Goal: Find specific page/section: Find specific page/section

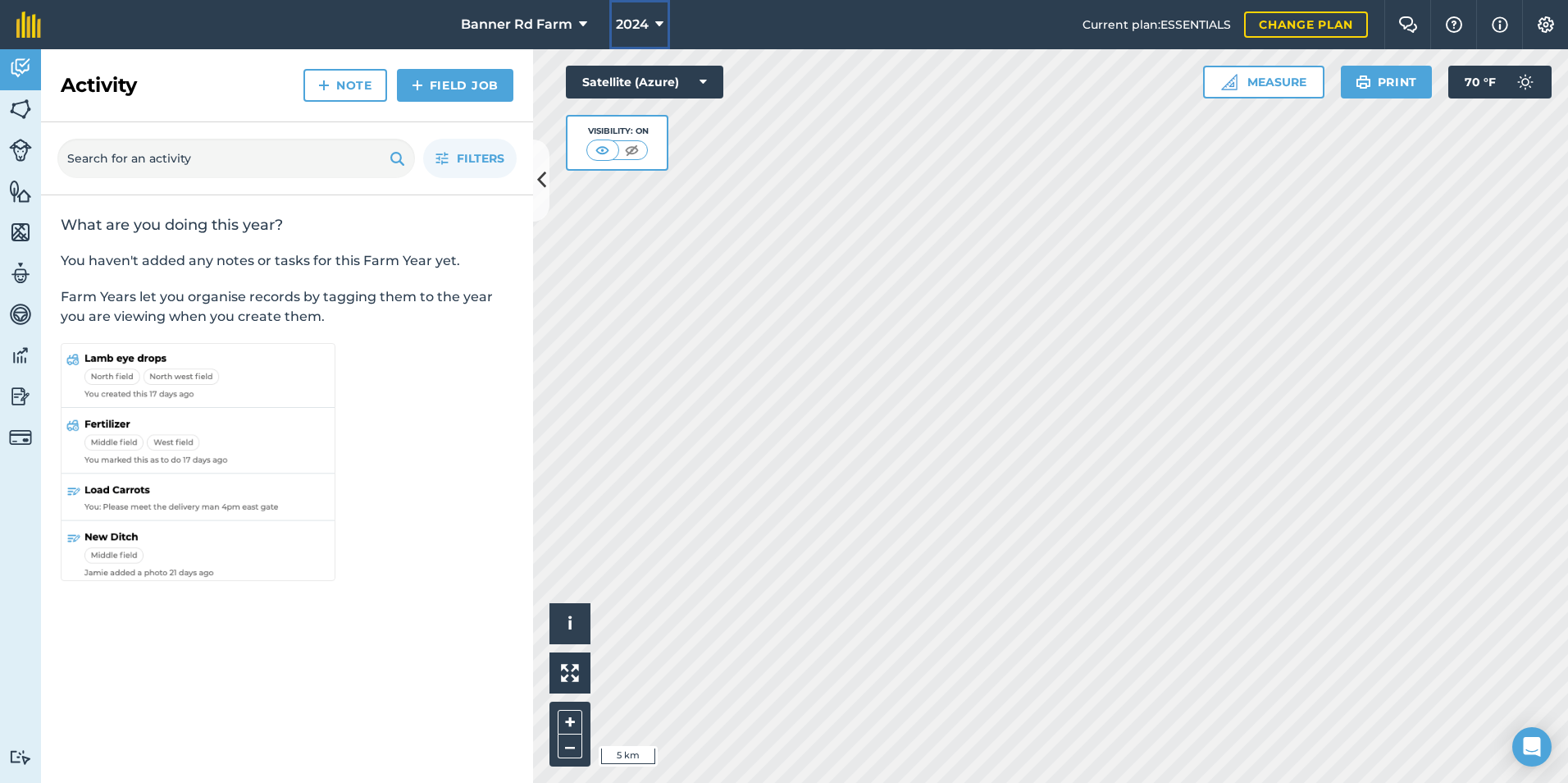
click at [639, 21] on span "2024" at bounding box center [633, 24] width 33 height 19
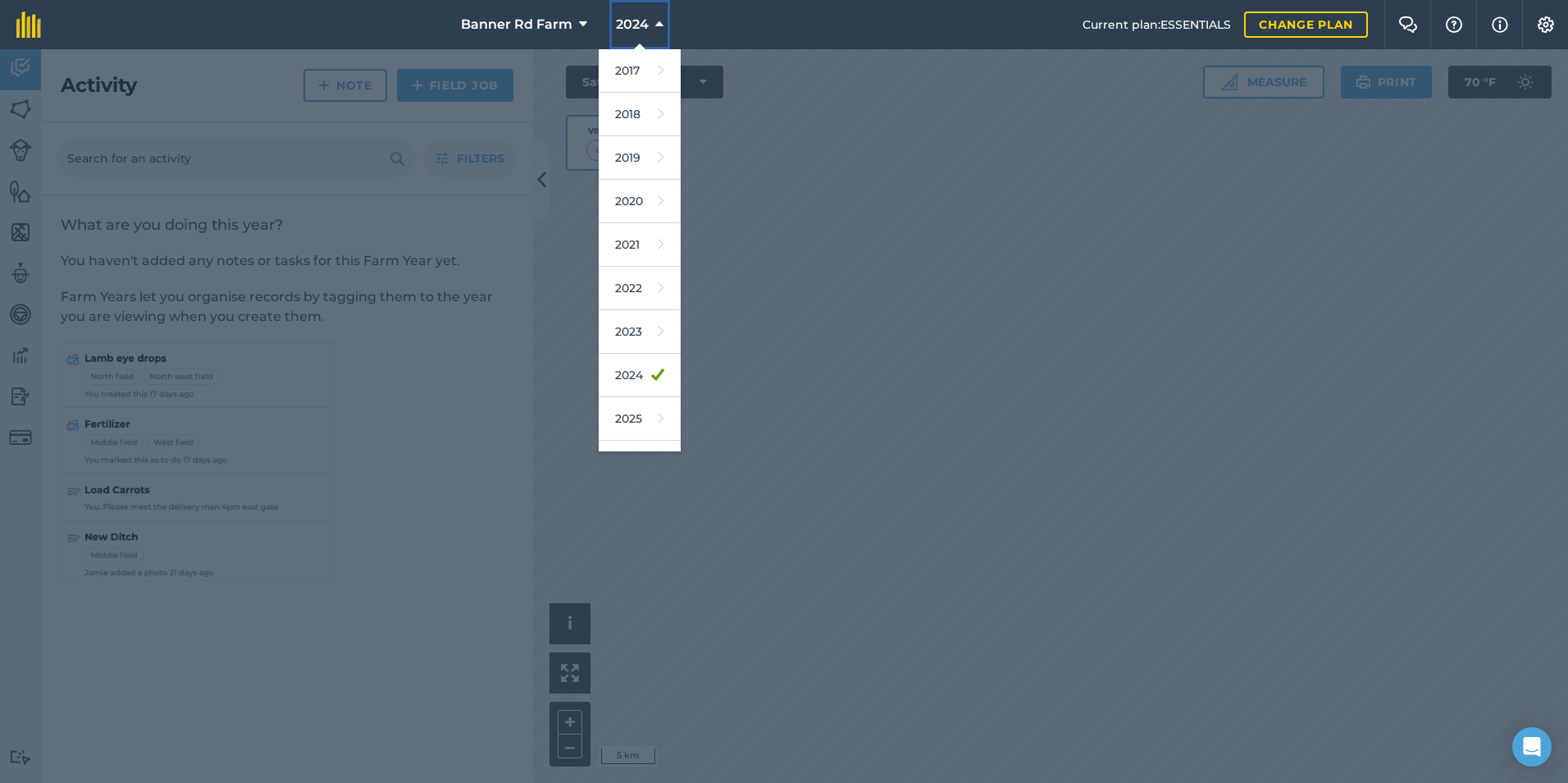
click at [639, 21] on span "2024" at bounding box center [633, 24] width 33 height 19
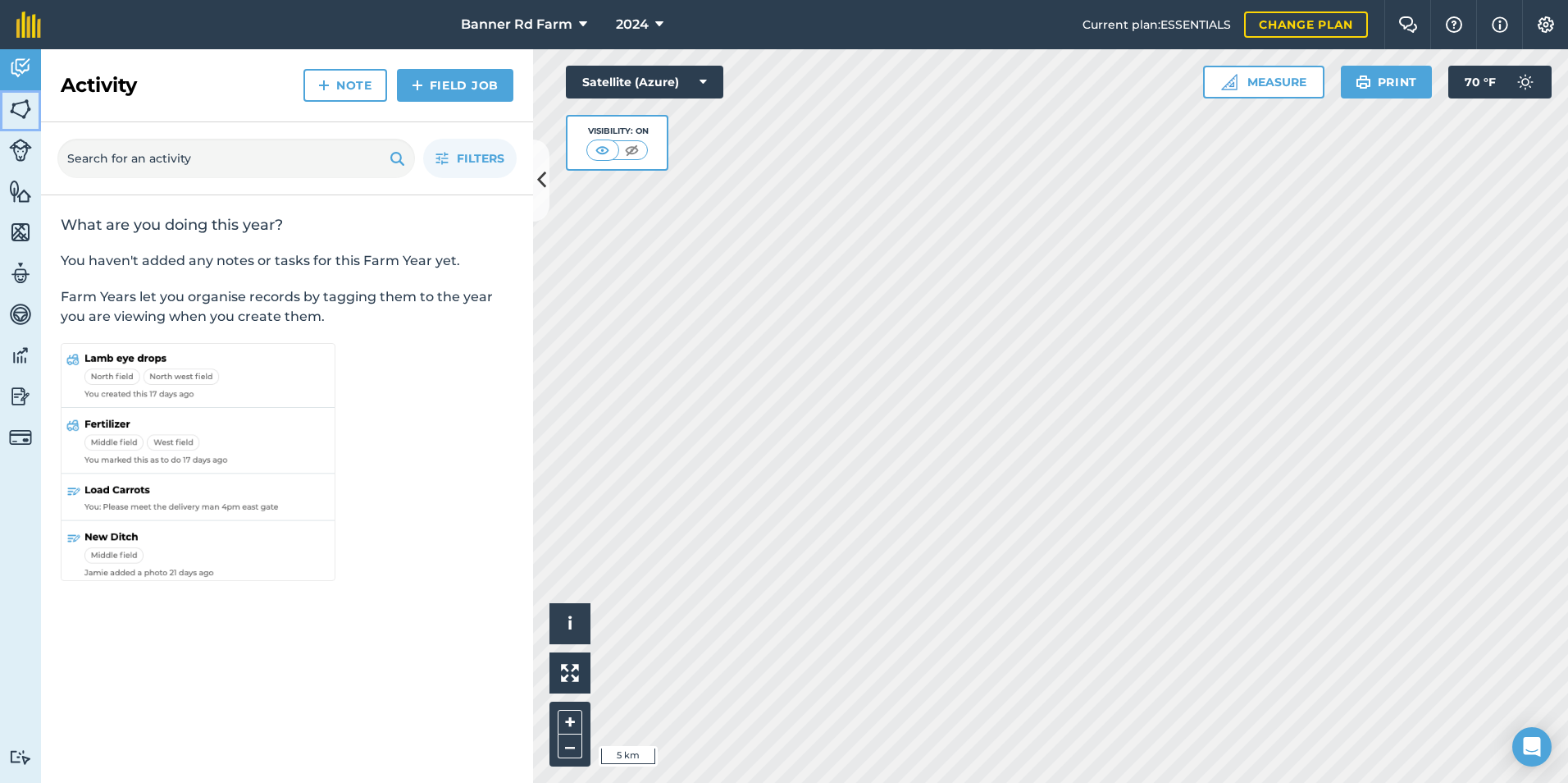
click at [20, 106] on img at bounding box center [20, 108] width 23 height 24
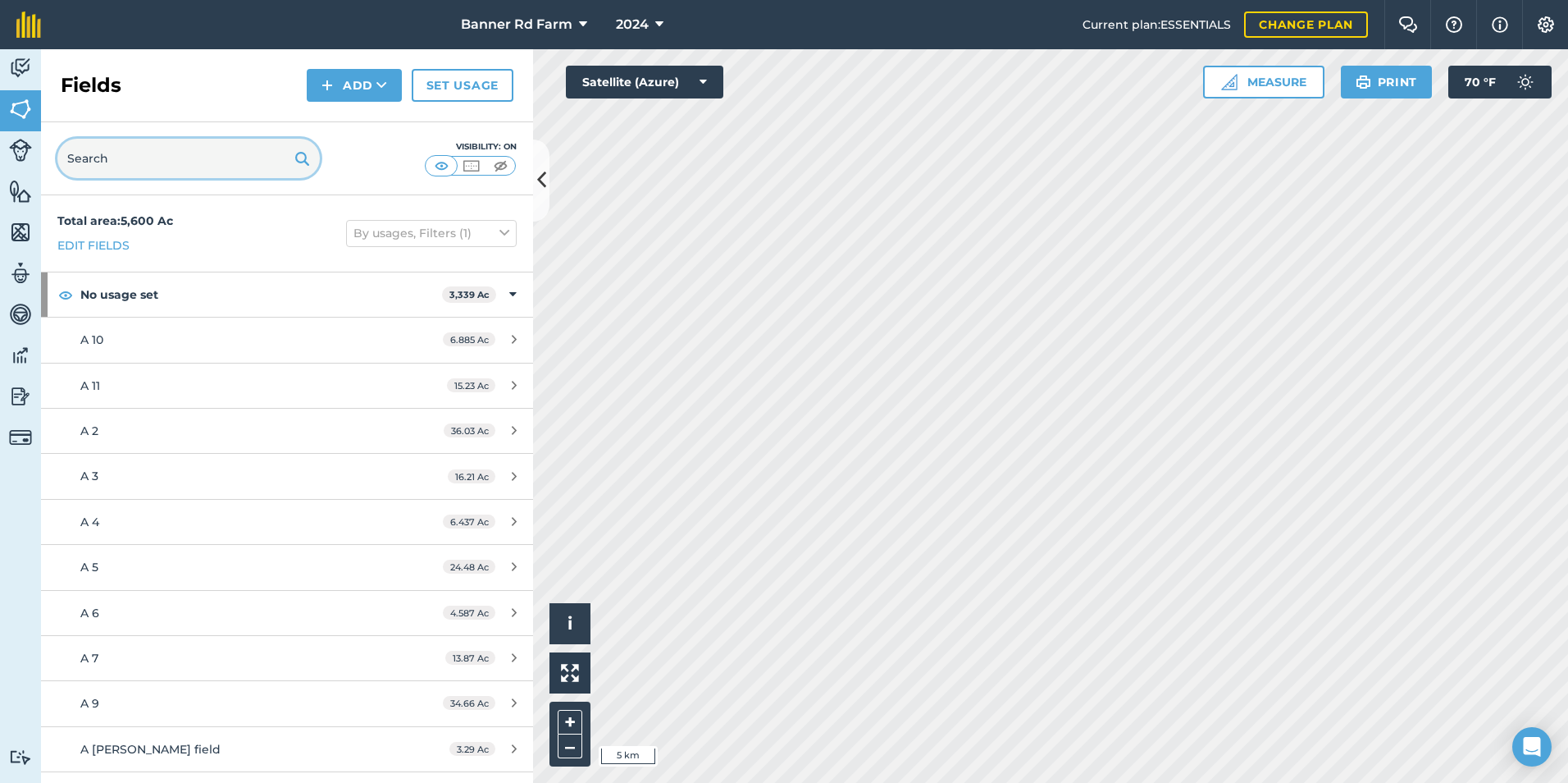
click at [208, 160] on input "text" at bounding box center [188, 158] width 263 height 40
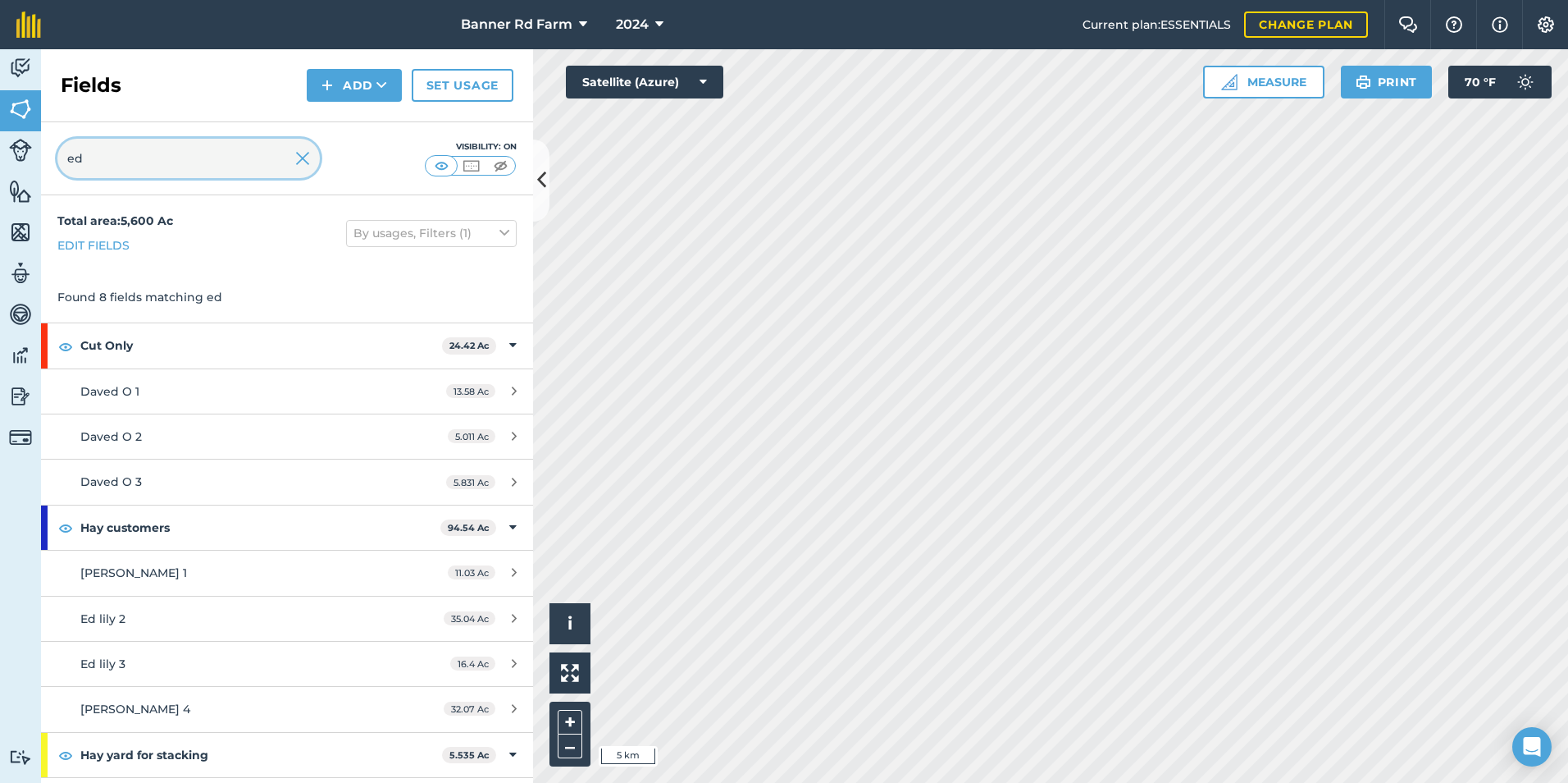
type input "ed"
click at [302, 157] on img at bounding box center [302, 159] width 14 height 19
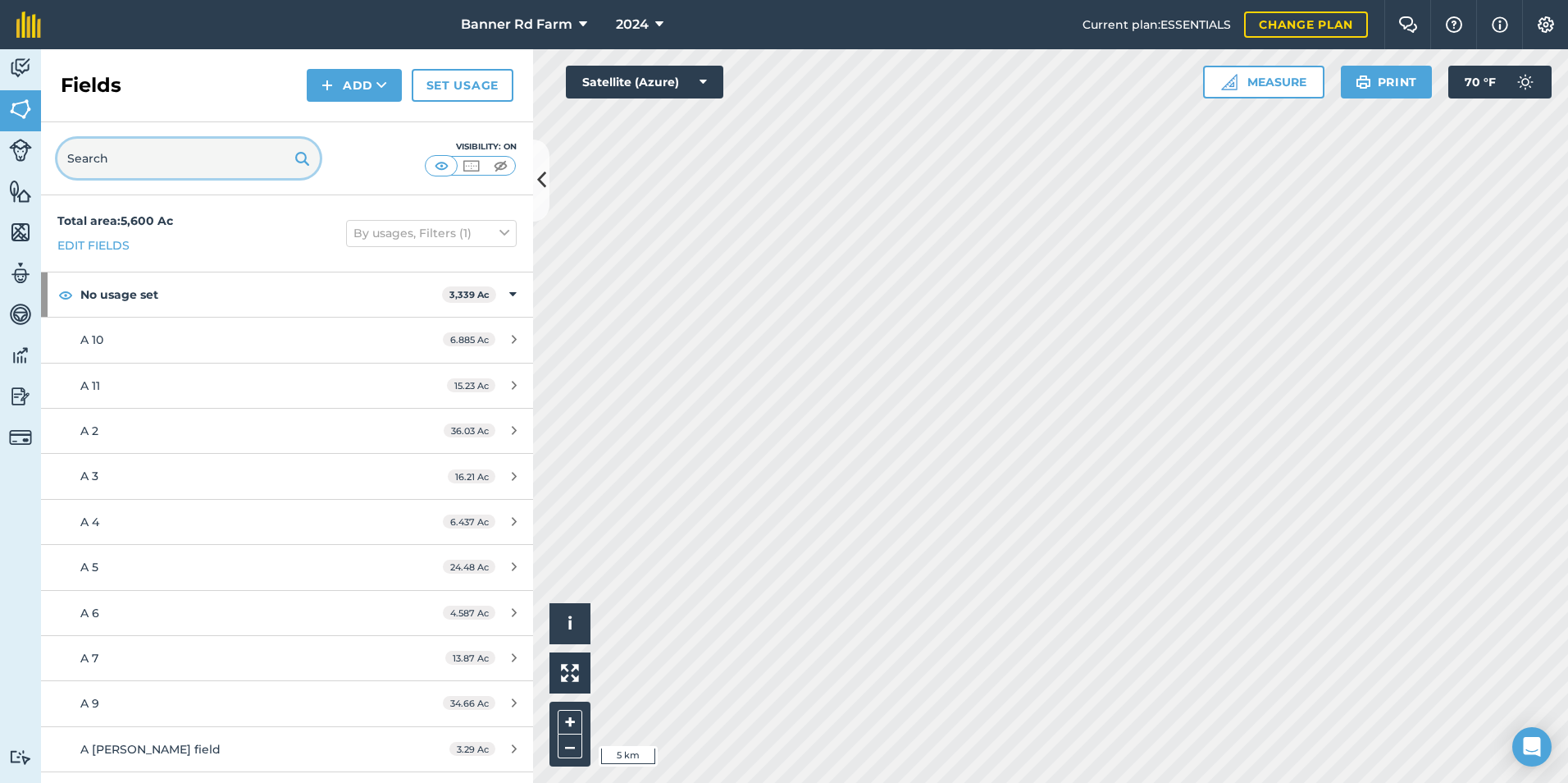
click at [214, 150] on input "text" at bounding box center [188, 158] width 263 height 40
click at [214, 170] on input "text" at bounding box center [188, 158] width 263 height 40
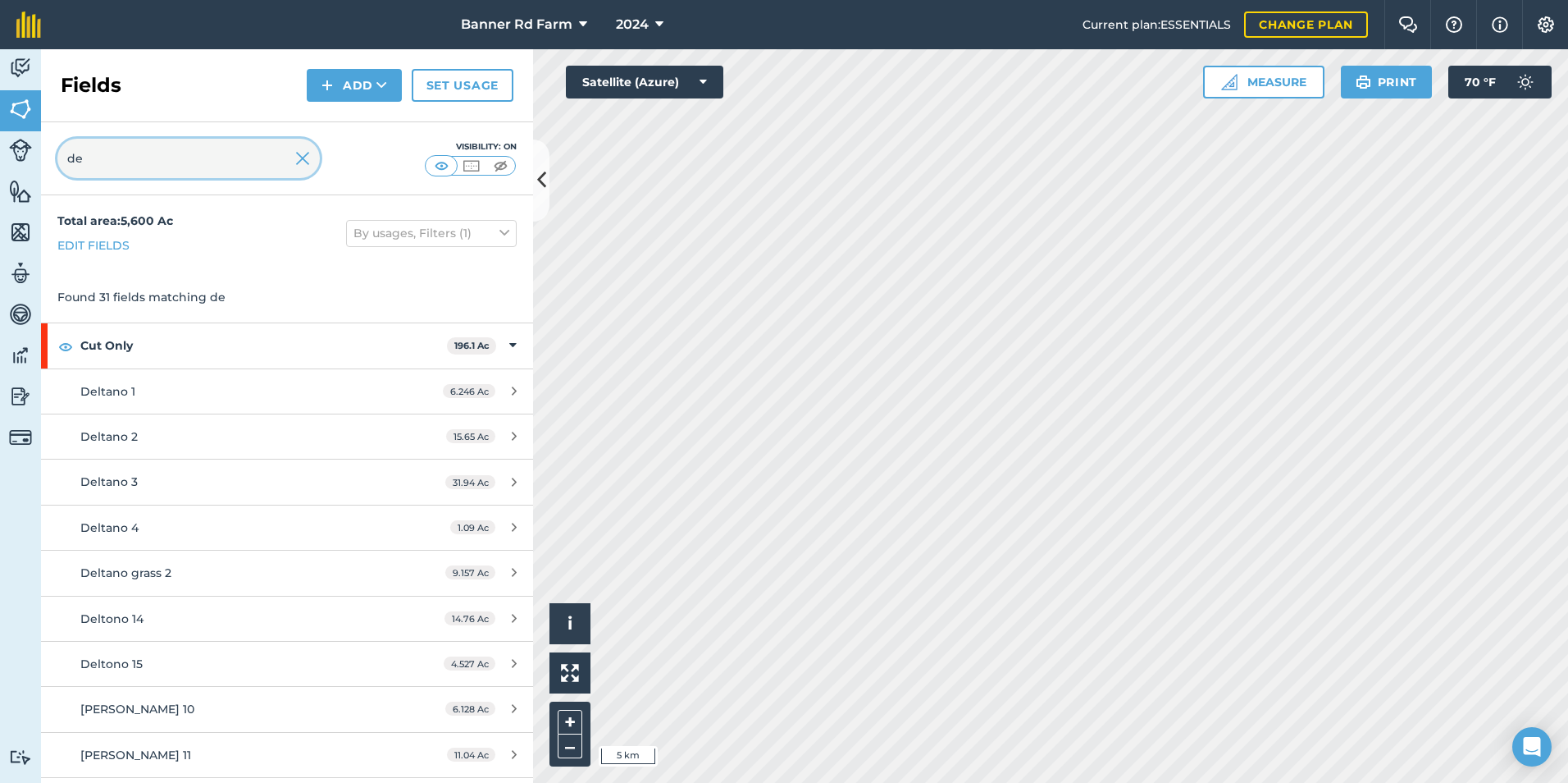
type input "de"
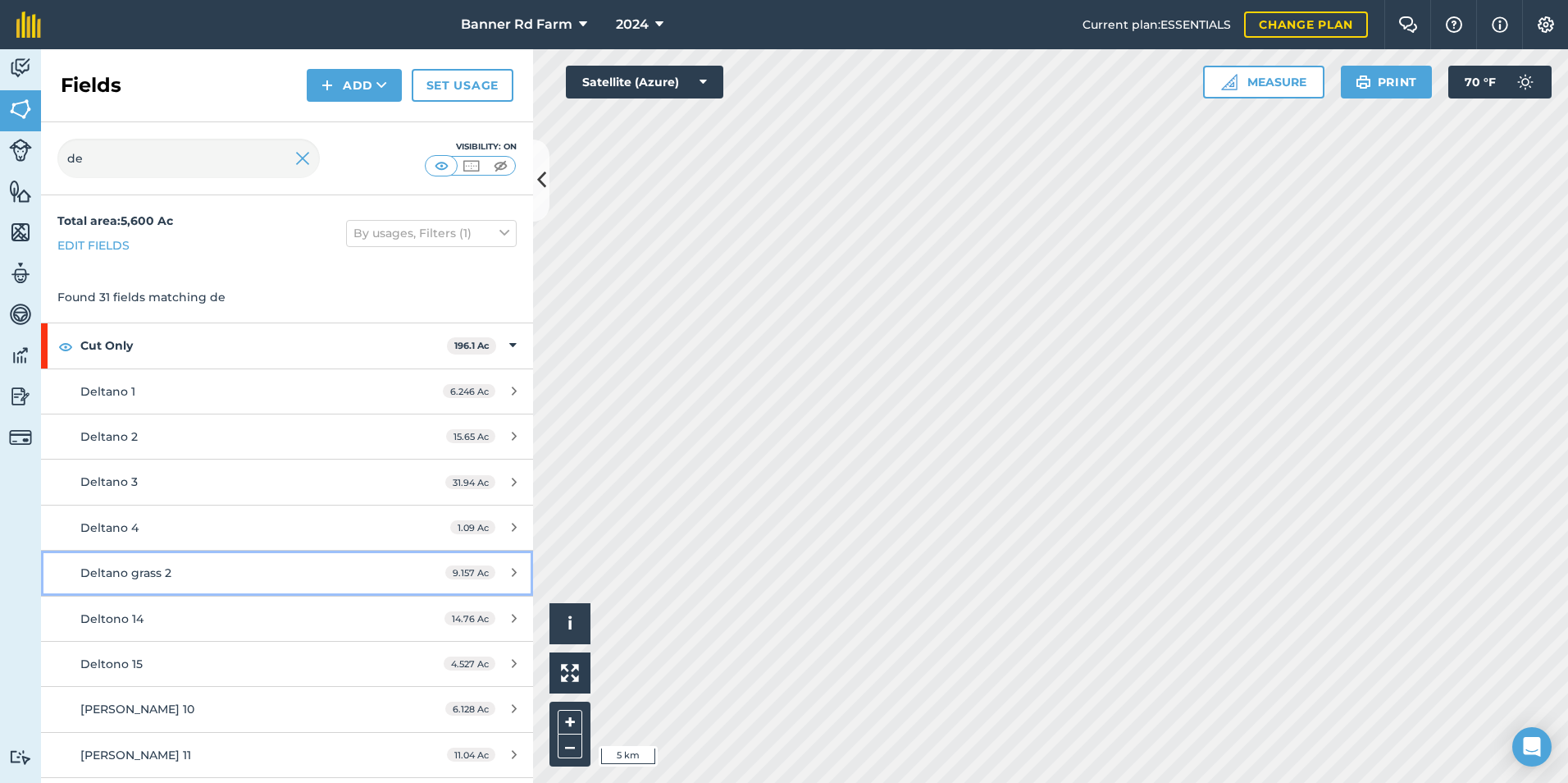
click at [231, 575] on div "Deltano grass 2" at bounding box center [234, 572] width 308 height 18
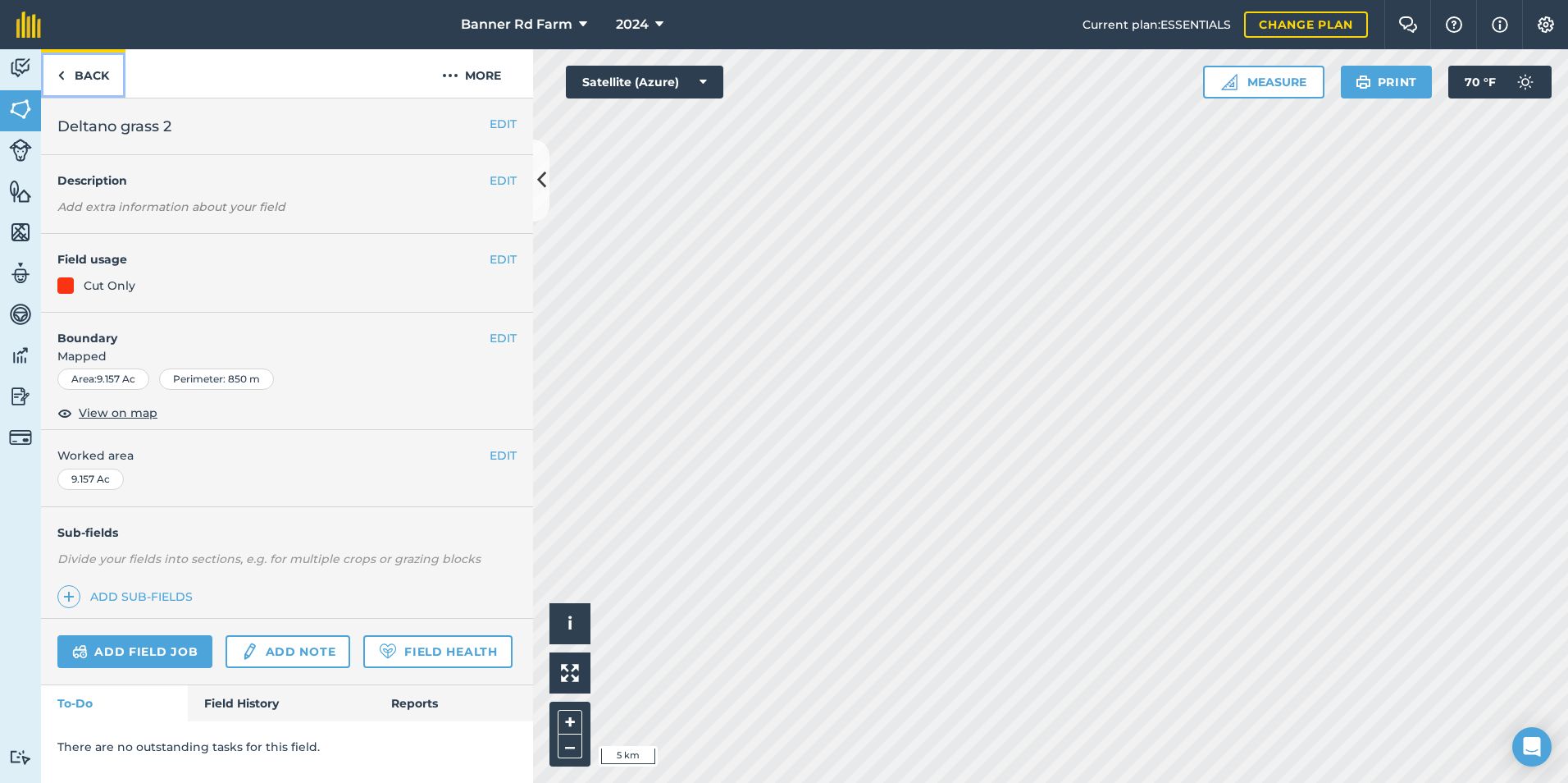
click at [90, 66] on link "Back" at bounding box center [82, 73] width 84 height 48
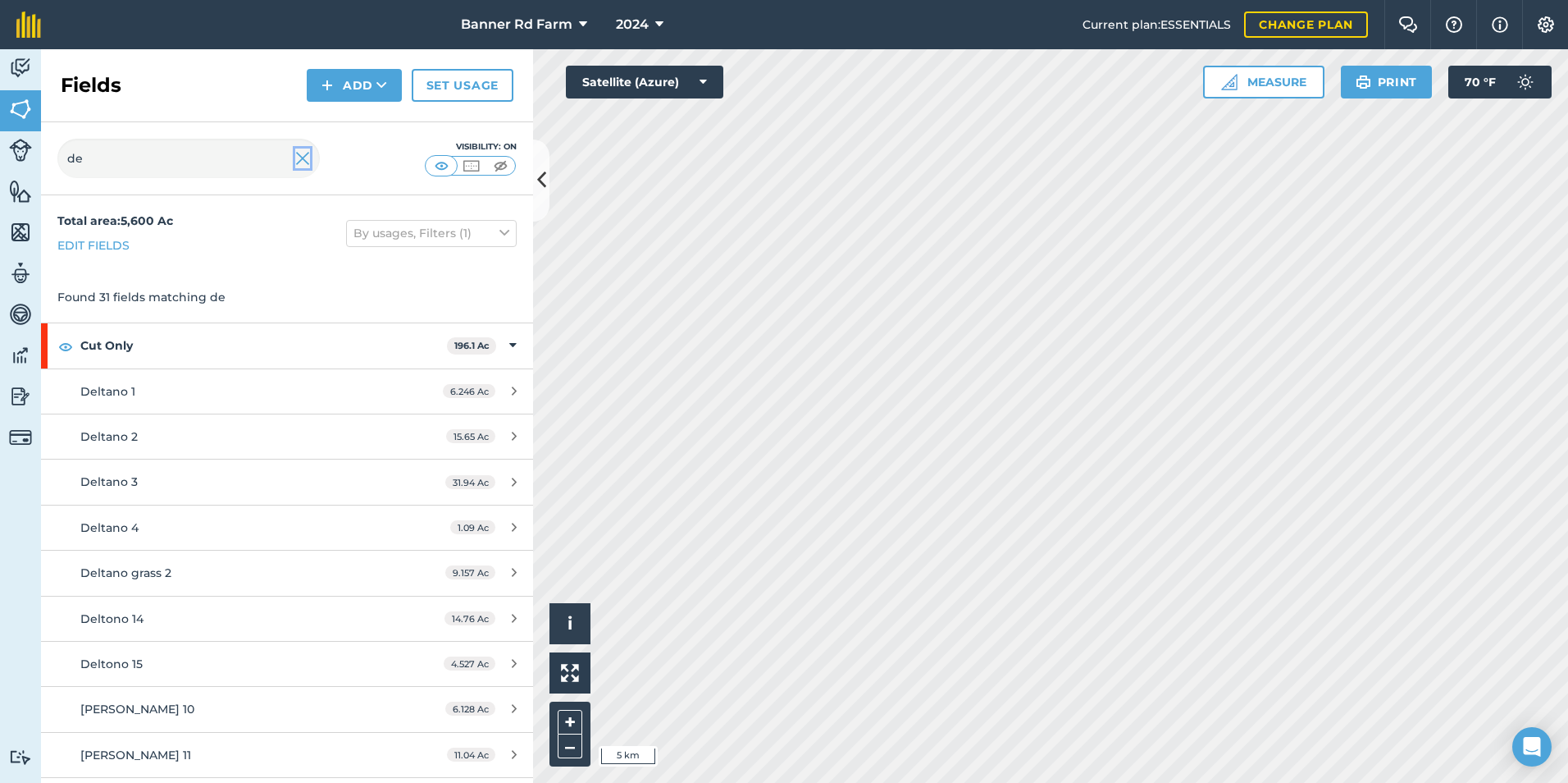
click at [305, 160] on img at bounding box center [302, 159] width 14 height 19
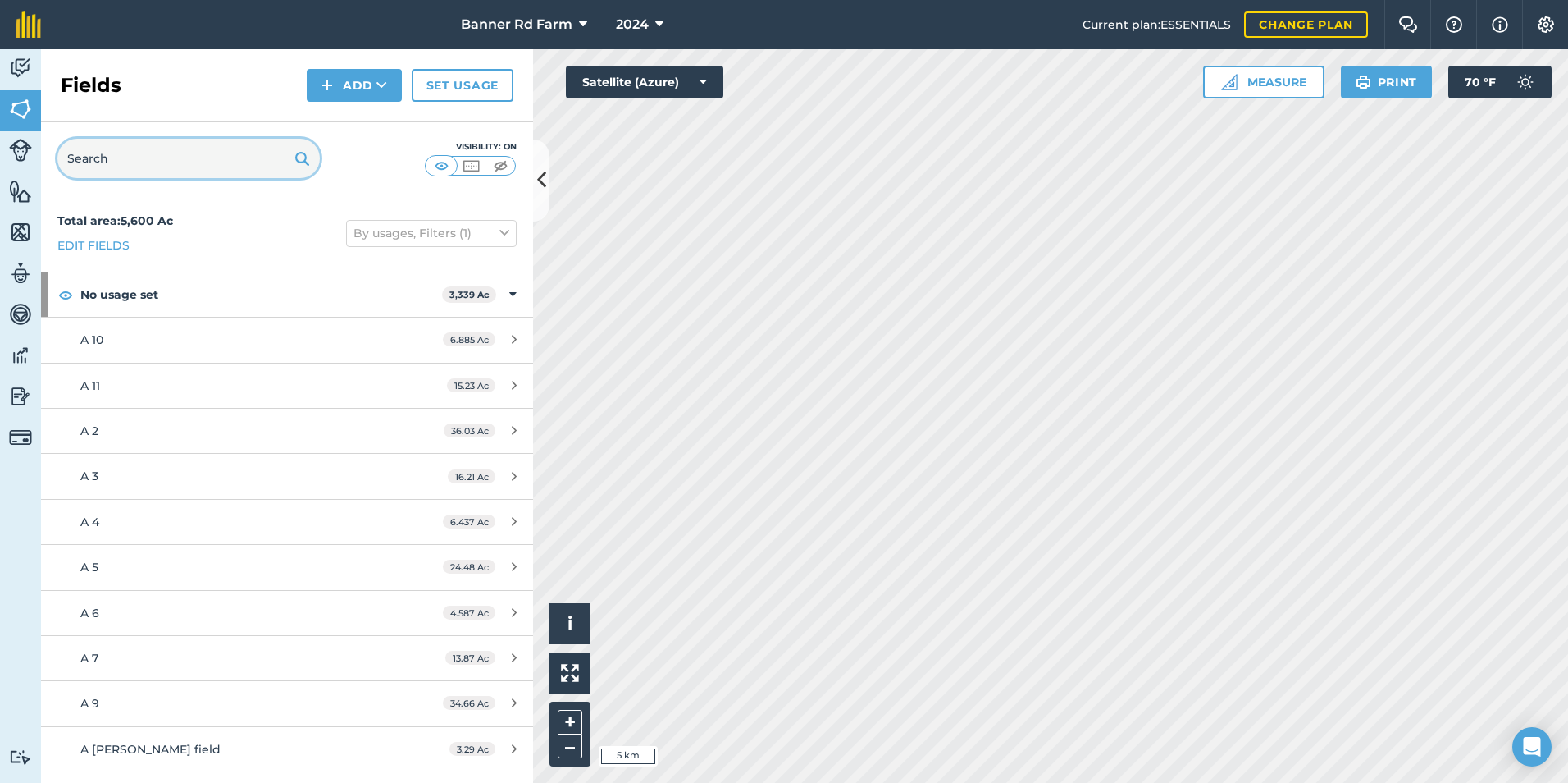
click at [149, 160] on input "text" at bounding box center [188, 158] width 263 height 40
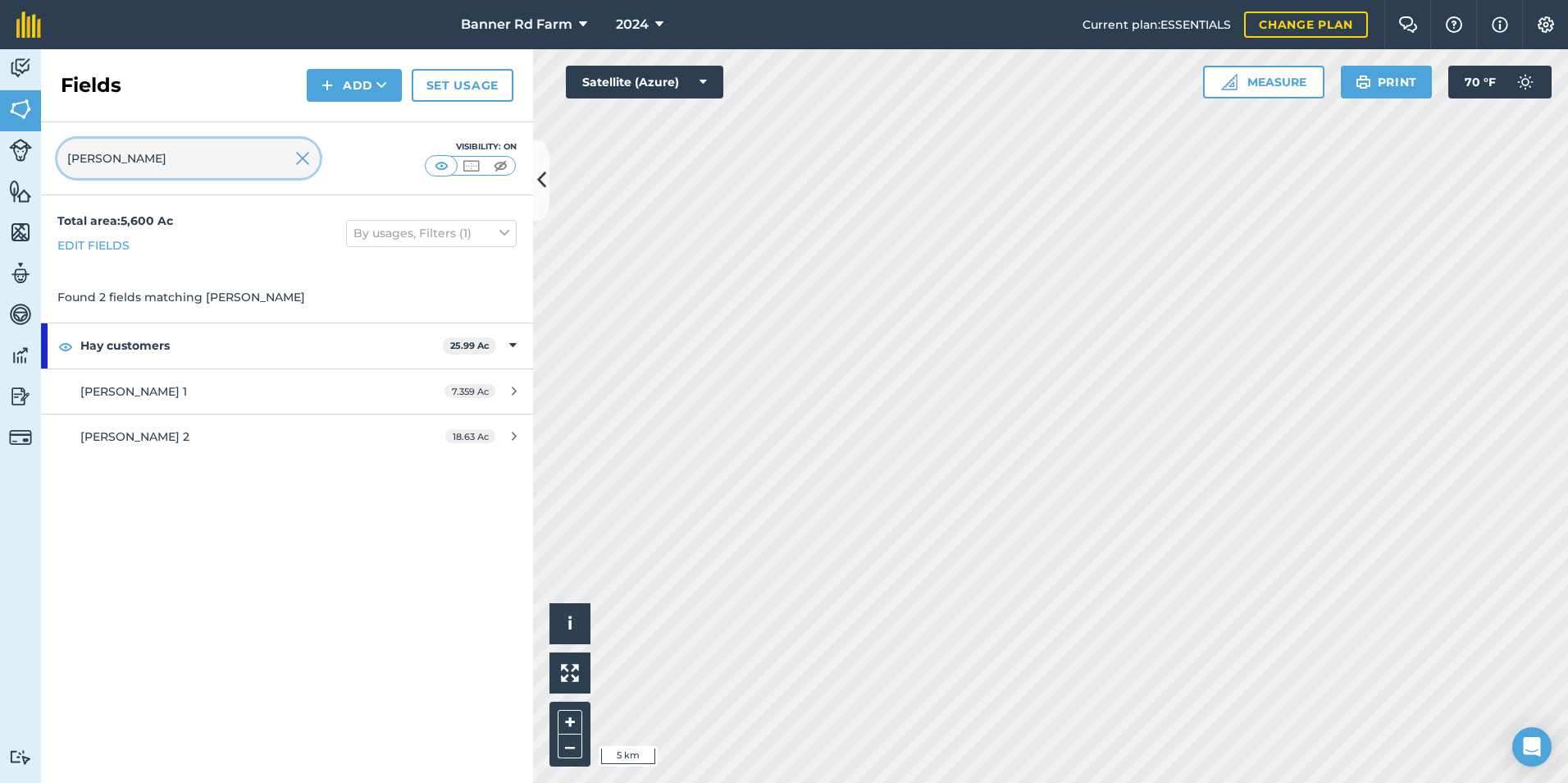
type input "[PERSON_NAME]"
click at [233, 427] on div "[PERSON_NAME] 2" at bounding box center [234, 436] width 308 height 18
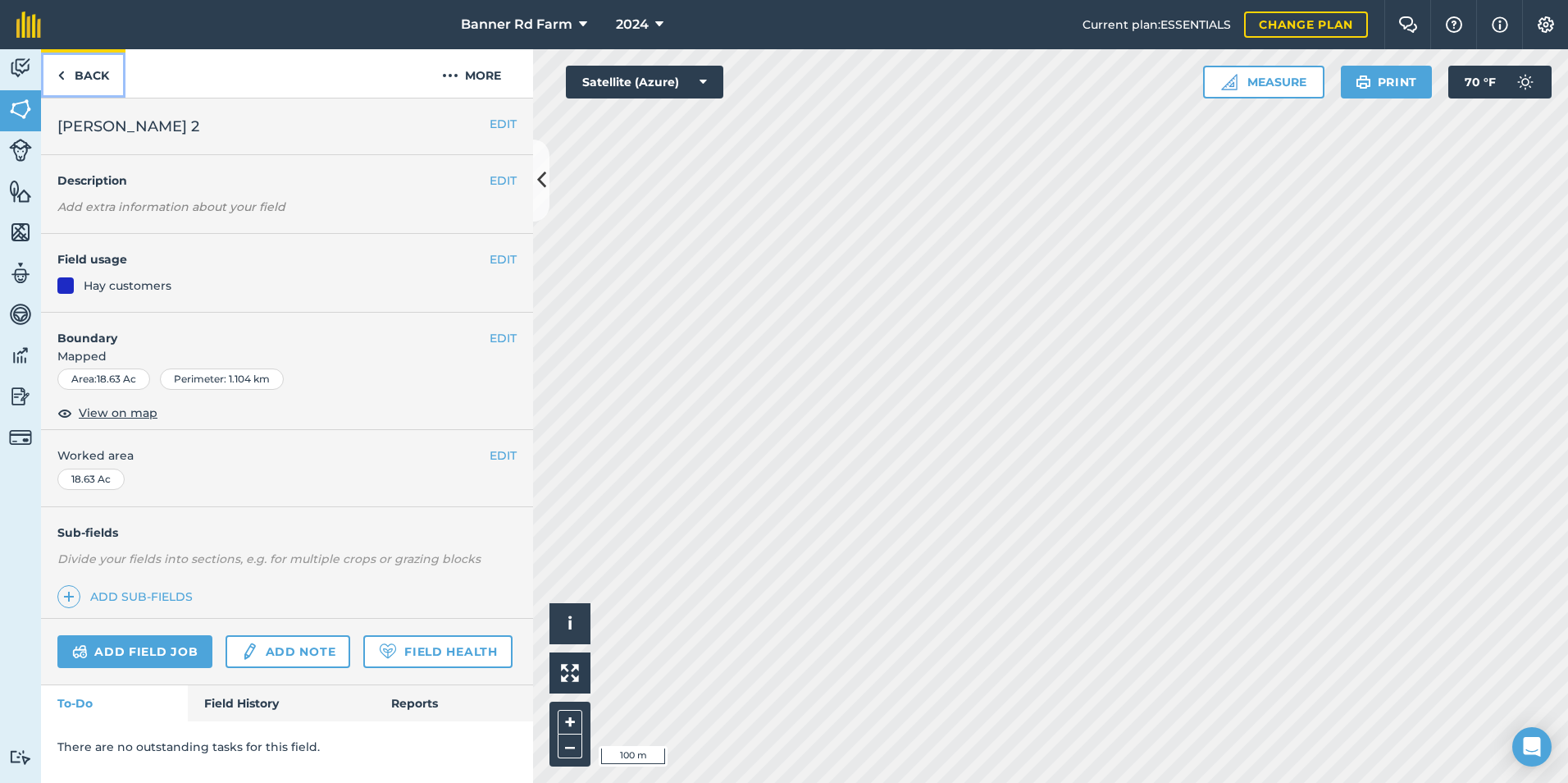
click at [95, 74] on link "Back" at bounding box center [82, 73] width 84 height 48
click at [63, 75] on img at bounding box center [61, 75] width 8 height 19
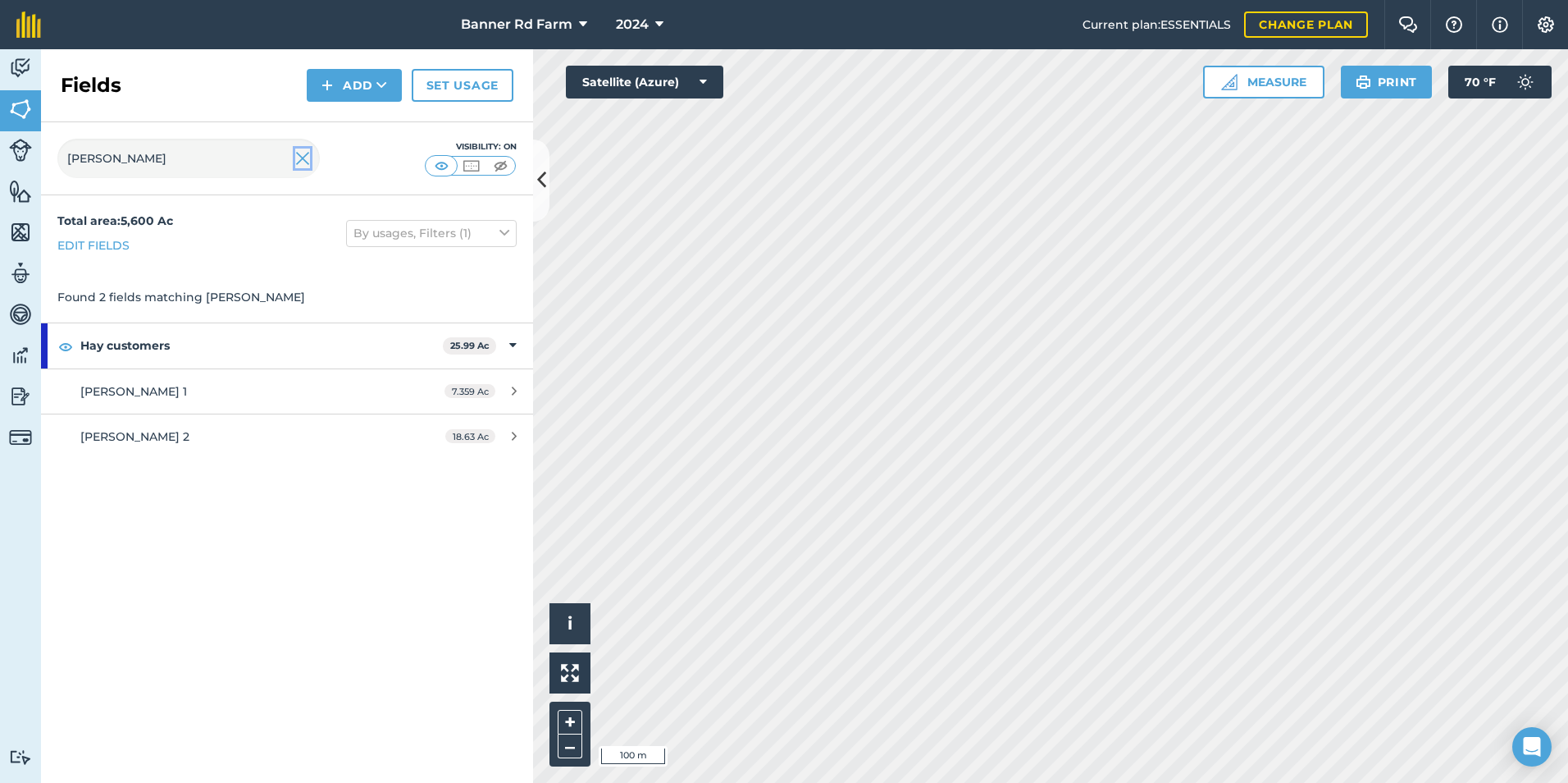
click at [301, 159] on img at bounding box center [302, 159] width 14 height 19
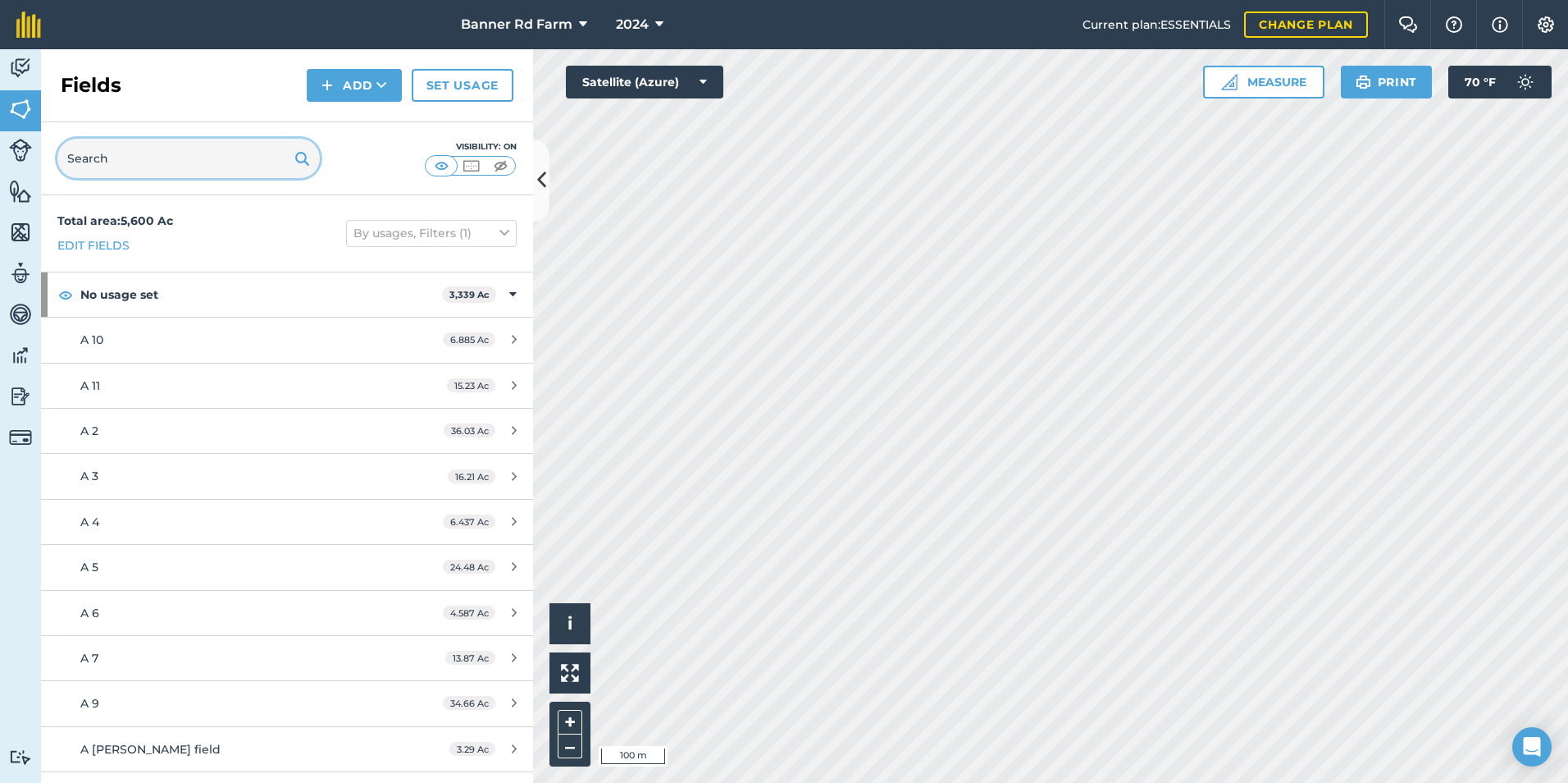
click at [192, 158] on input "text" at bounding box center [188, 158] width 263 height 40
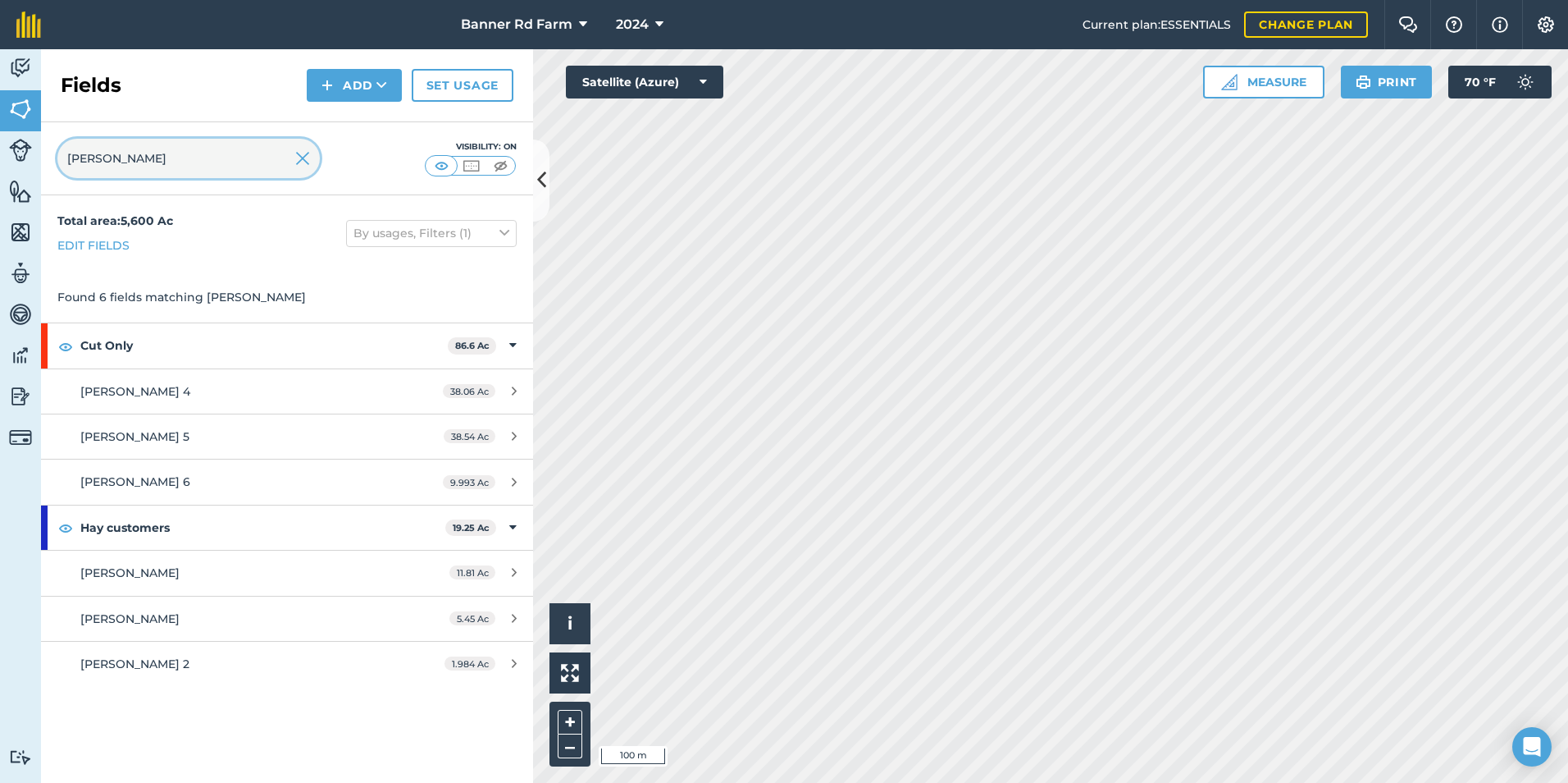
type input "[PERSON_NAME]"
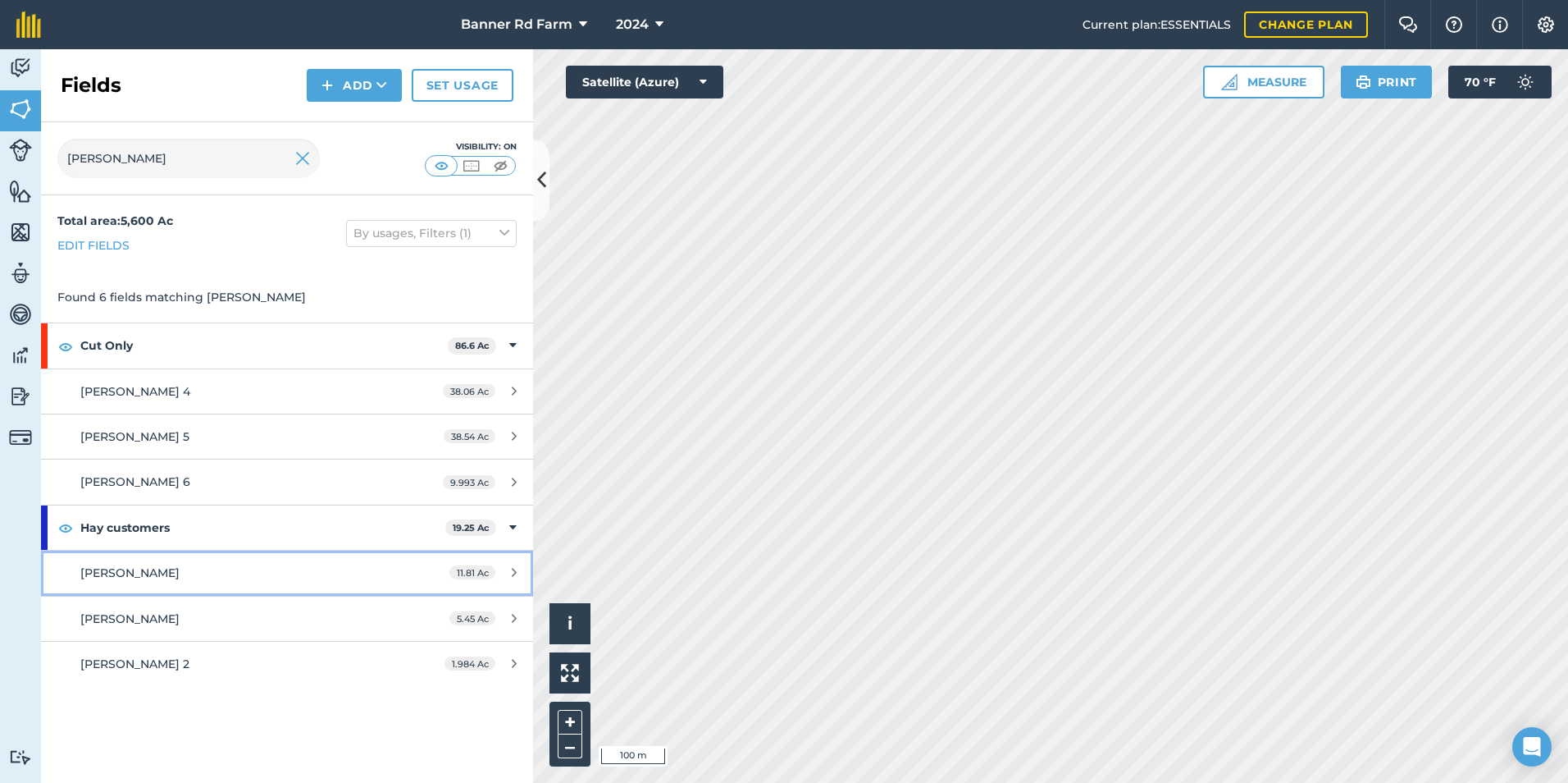
click at [202, 576] on div "[PERSON_NAME]" at bounding box center [234, 572] width 308 height 18
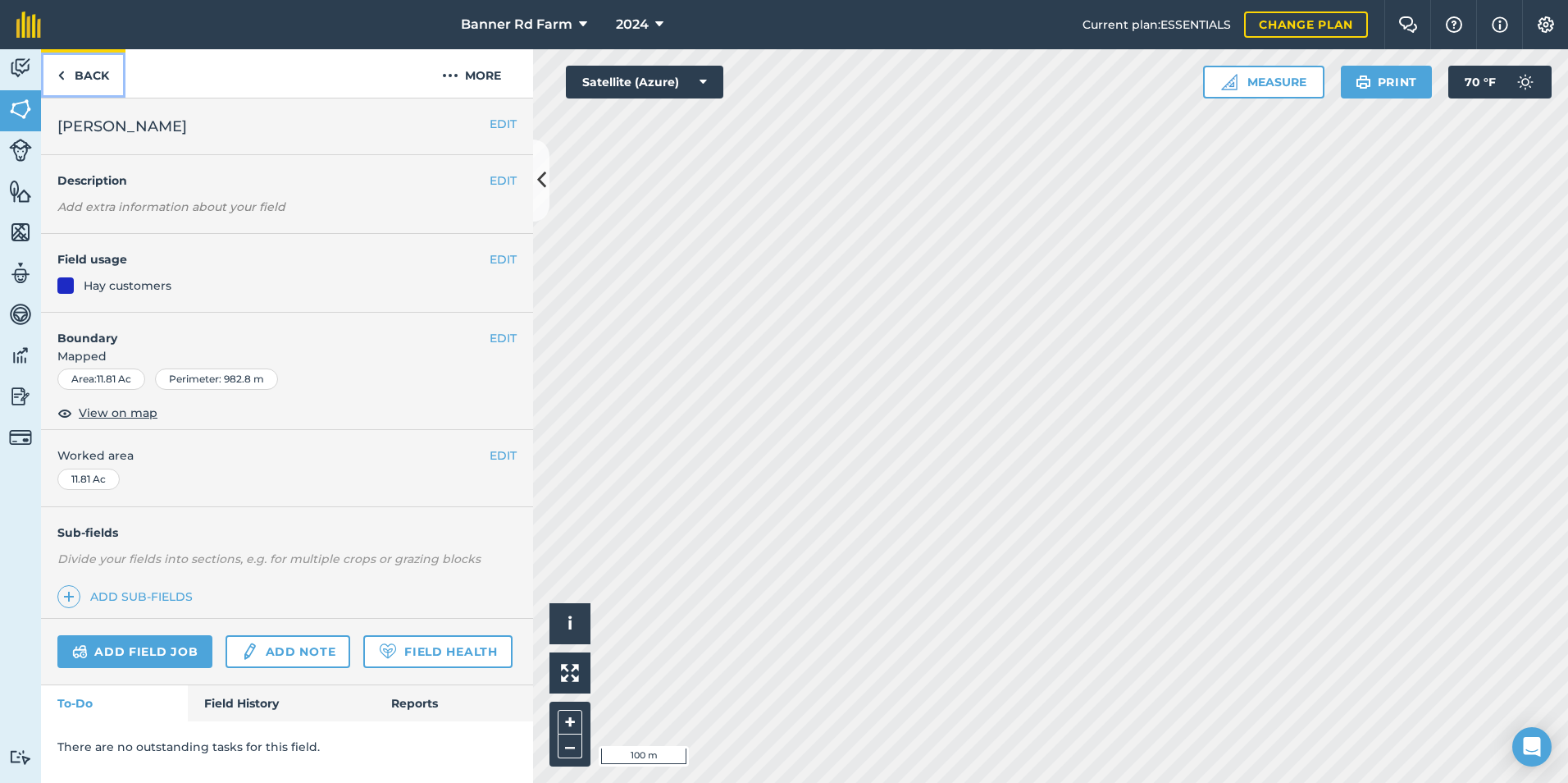
click at [83, 78] on link "Back" at bounding box center [82, 73] width 84 height 48
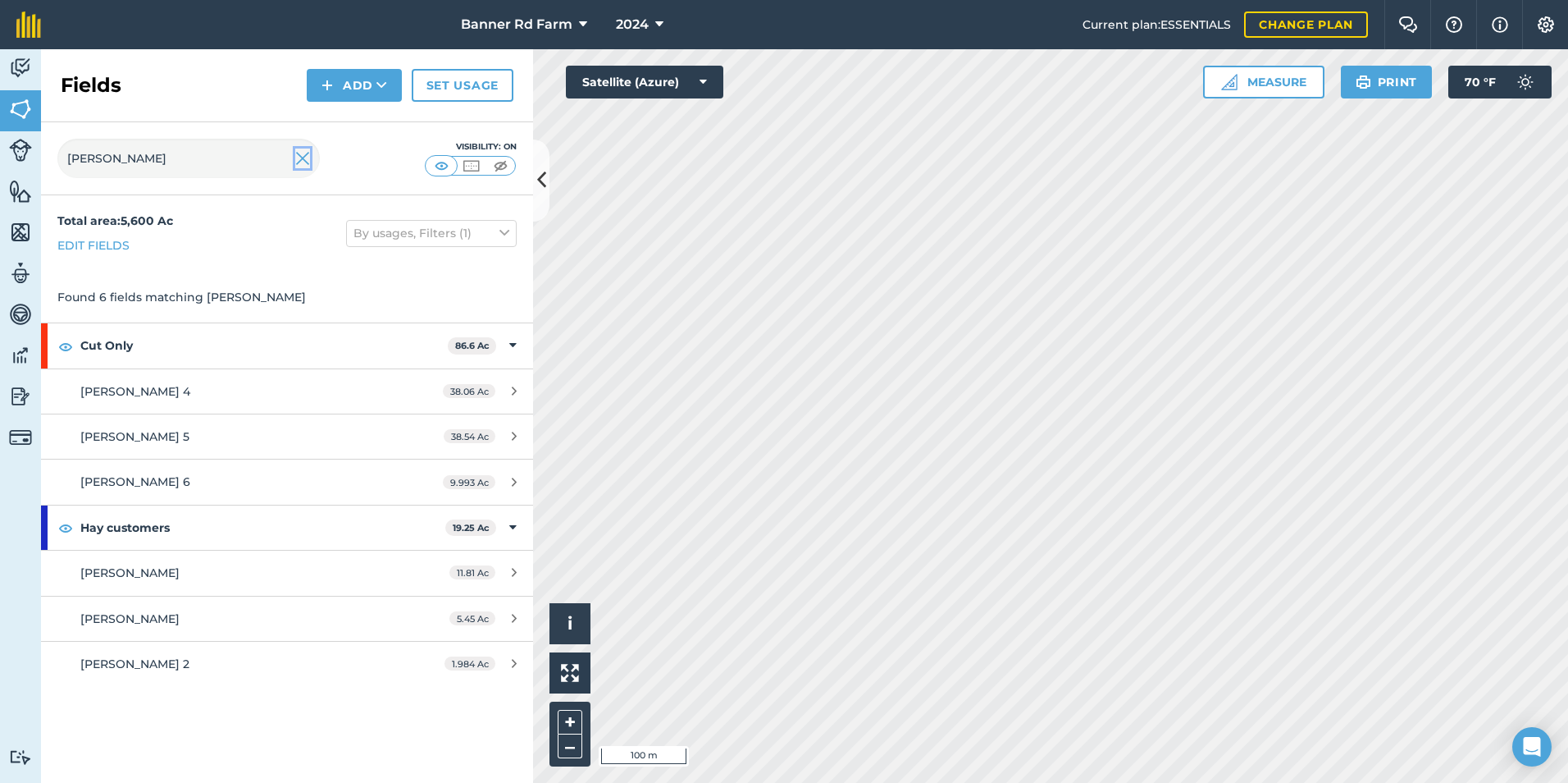
click at [300, 157] on img at bounding box center [302, 159] width 14 height 19
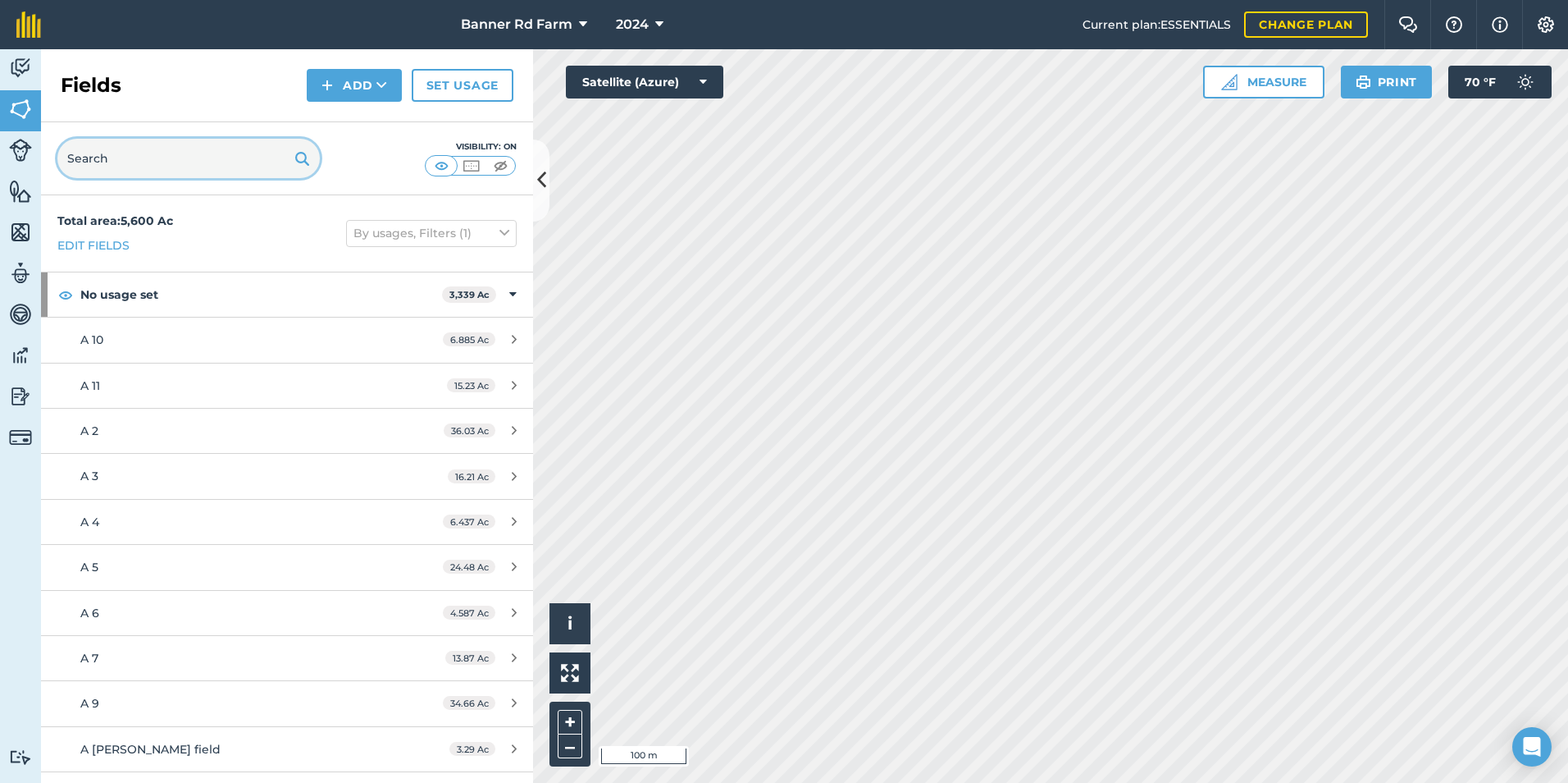
click at [229, 158] on input "text" at bounding box center [188, 158] width 263 height 40
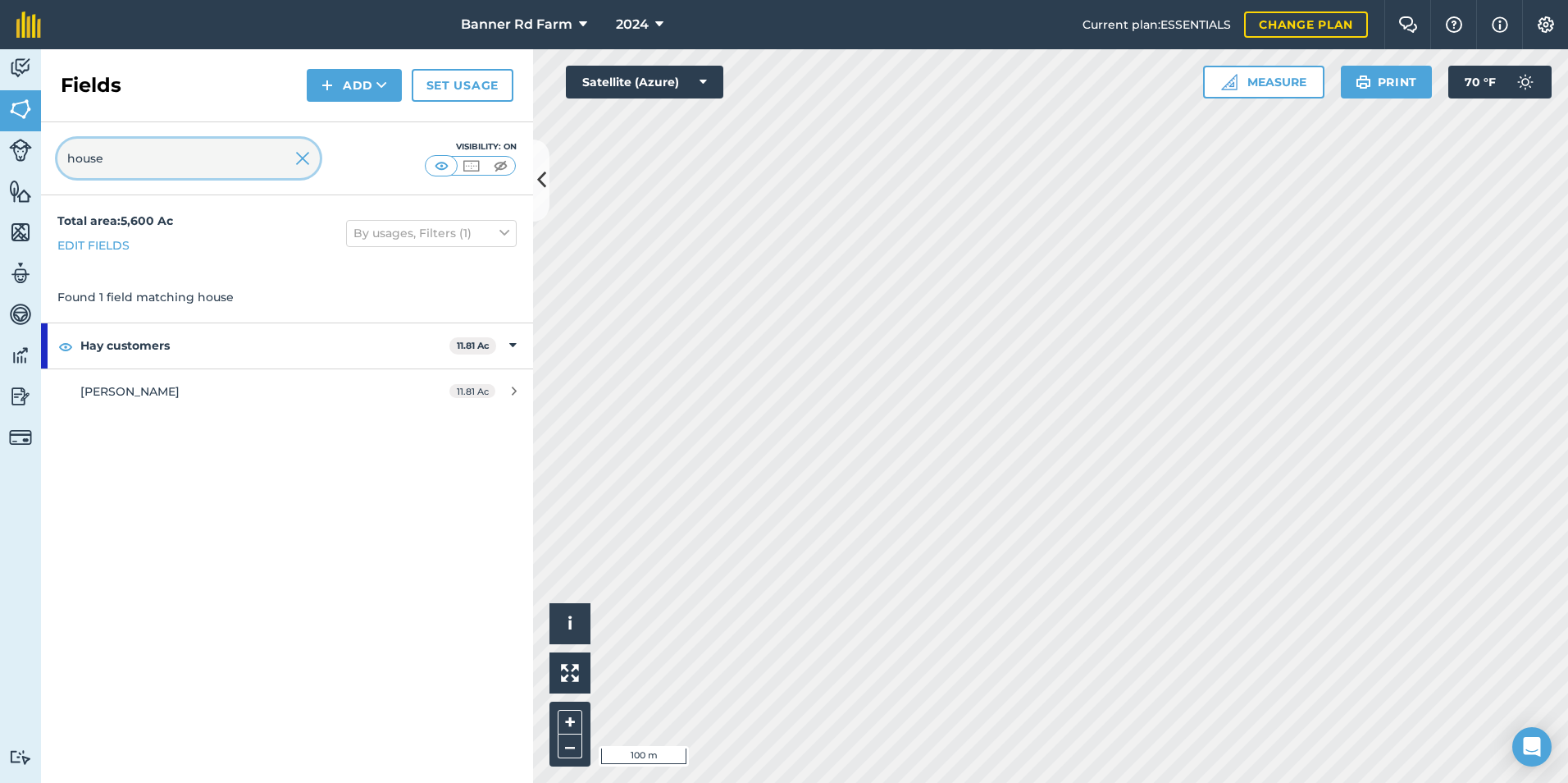
type input "house"
click at [305, 153] on img at bounding box center [302, 159] width 14 height 19
